Goal: Task Accomplishment & Management: Manage account settings

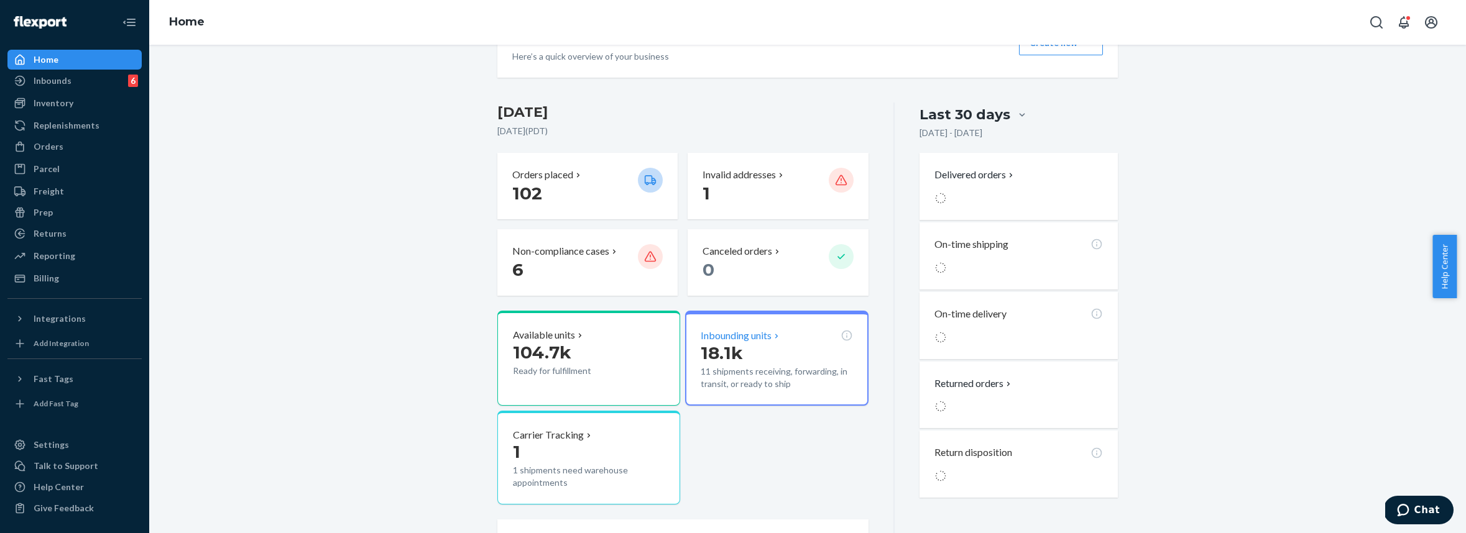
scroll to position [159, 0]
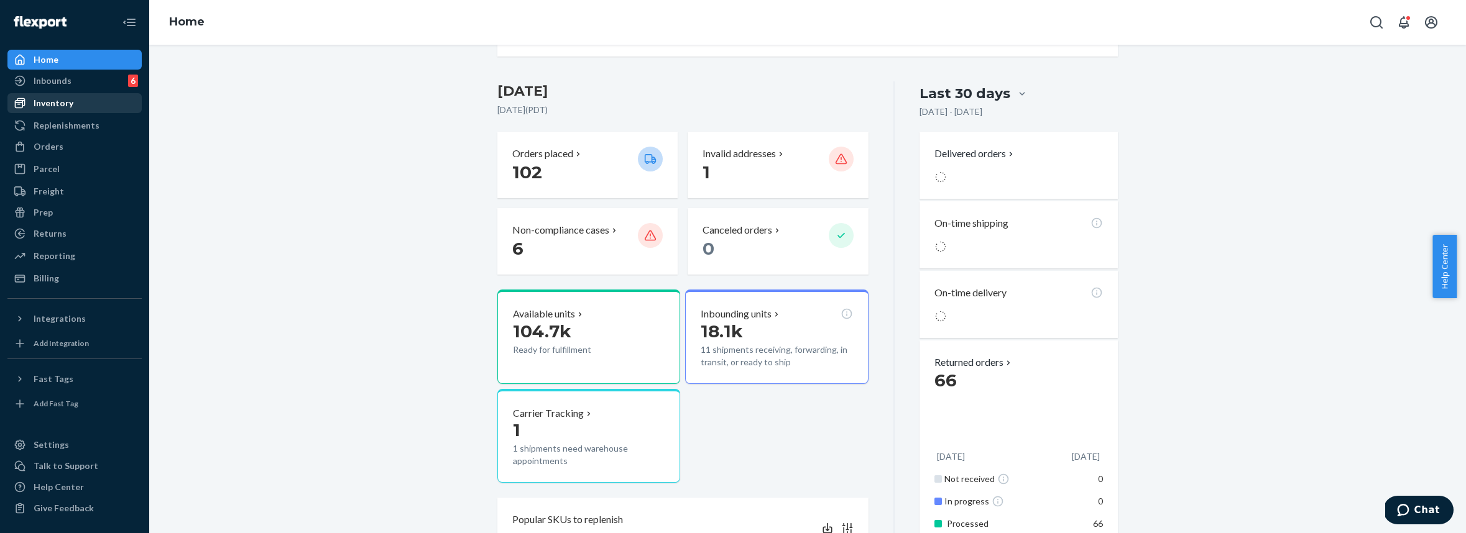
click at [67, 103] on div "Inventory" at bounding box center [54, 103] width 40 height 12
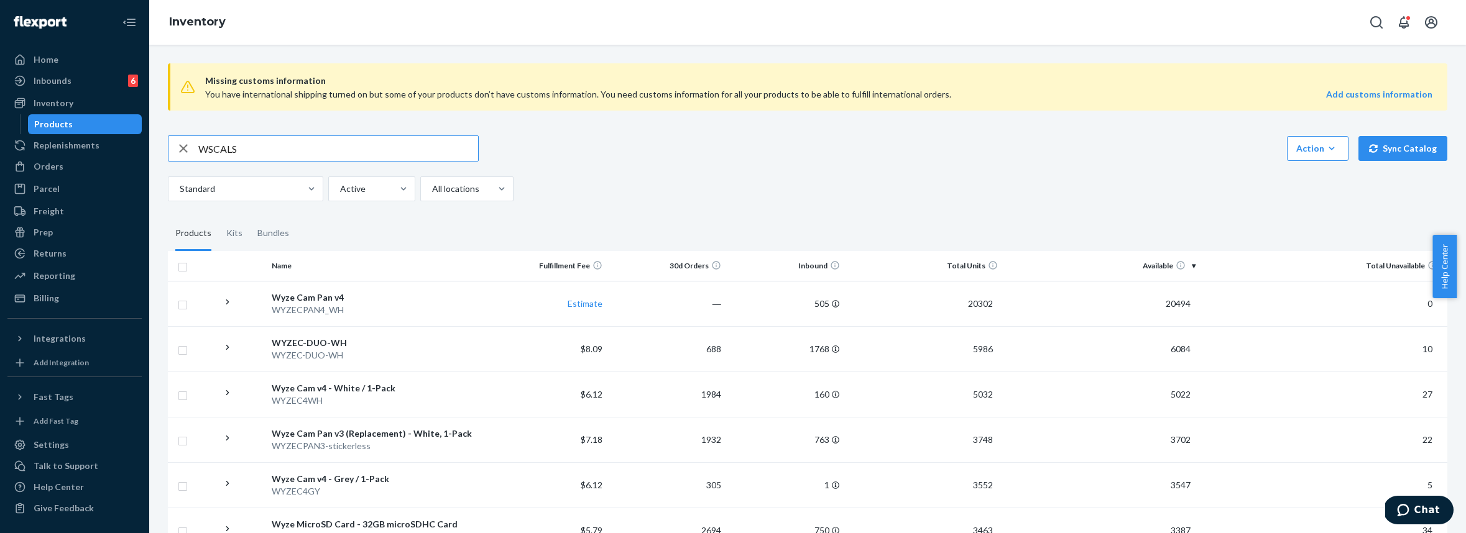
type input "WSCALS"
